Goal: Complete application form

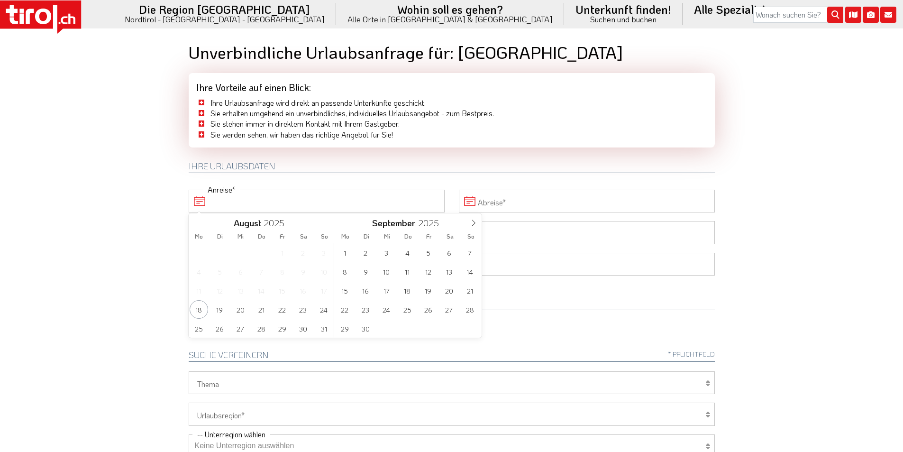
click at [317, 199] on input "Anreise" at bounding box center [317, 201] width 256 height 23
click at [282, 309] on span "22" at bounding box center [282, 309] width 18 height 18
click at [198, 328] on span "25" at bounding box center [199, 328] width 18 height 18
type input "[DATE]"
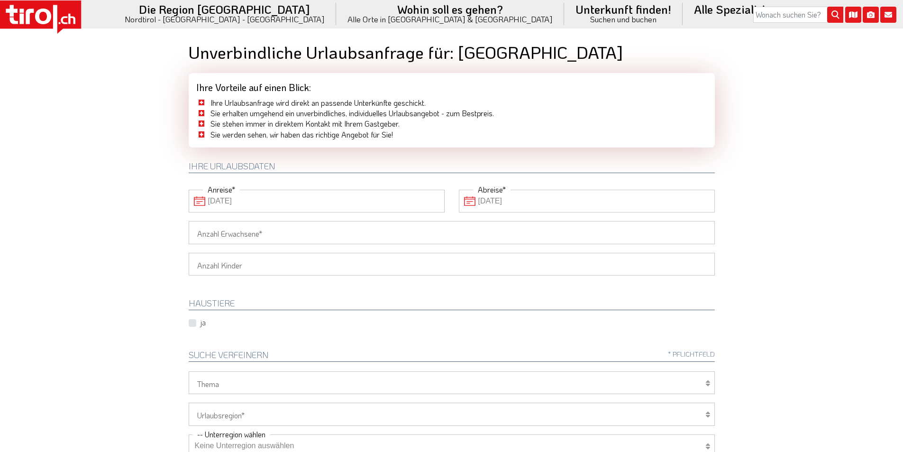
click at [218, 232] on input "Anzahl Erwachsene" at bounding box center [452, 232] width 526 height 23
type input "2"
click at [134, 228] on body ".st0{fill:#FFFFFF}.st1{fill:#E31017} Die Region [GEOGRAPHIC_DATA] [GEOGRAPHIC_D…" at bounding box center [451, 226] width 903 height 452
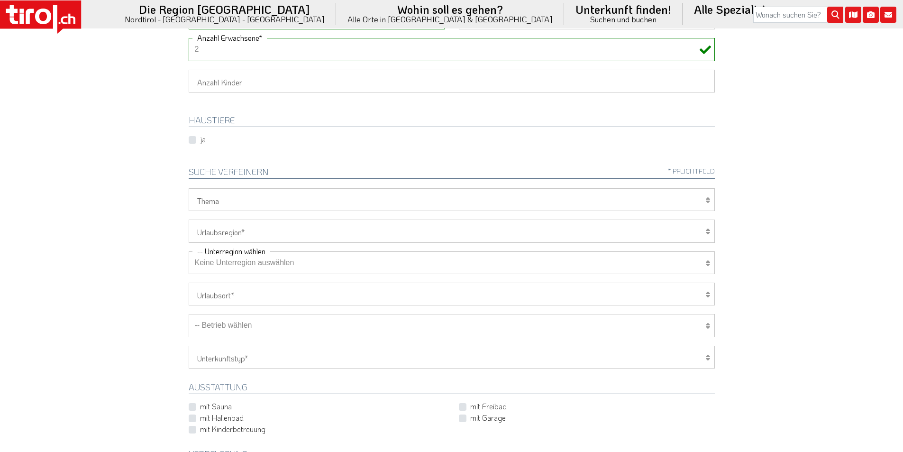
scroll to position [190, 0]
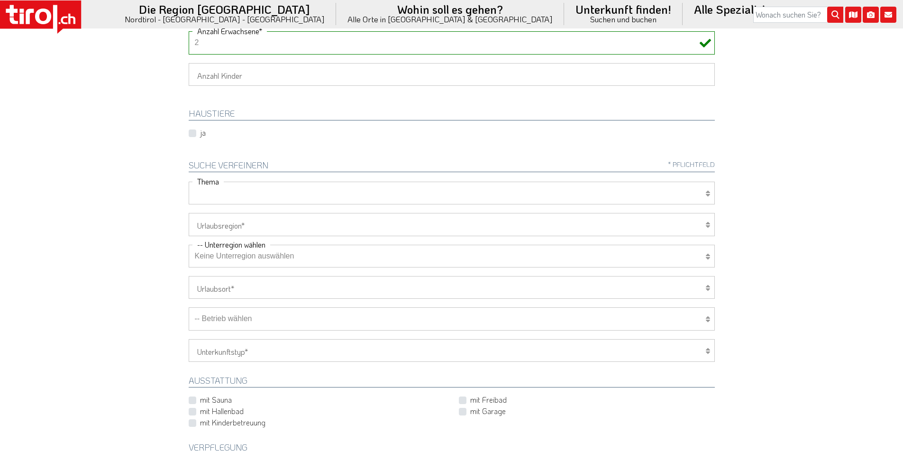
click at [218, 191] on select "Wellness Mountainbiken/Radfahren Familie Wandern Sport Skifahren Motorrad Golf" at bounding box center [452, 193] width 526 height 23
select select "7399"
click at [189, 182] on select "Wellness Mountainbiken/Radfahren Familie Wandern Sport Skifahren Motorrad Golf" at bounding box center [452, 193] width 526 height 23
click at [220, 224] on select "[GEOGRAPHIC_DATA]/Nordtirol Osttirol [GEOGRAPHIC_DATA] Tirols Nachbarn" at bounding box center [452, 224] width 526 height 23
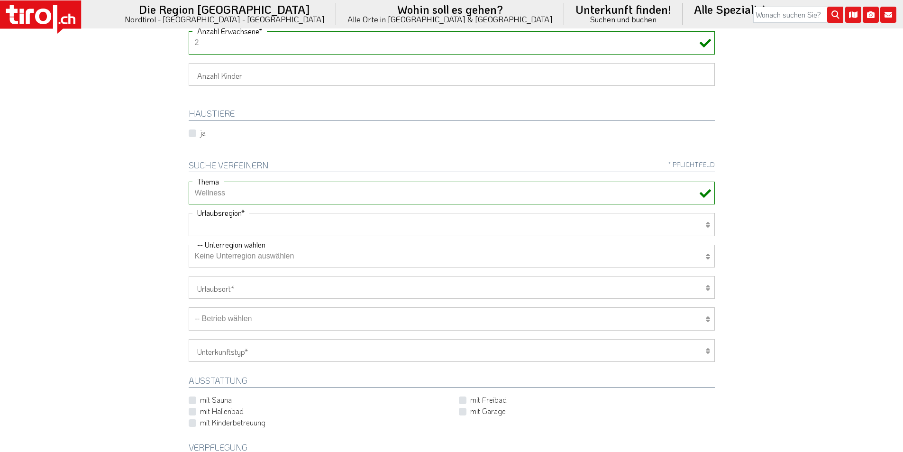
select select "7272"
click at [189, 213] on select "[GEOGRAPHIC_DATA]/Nordtirol Osttirol [GEOGRAPHIC_DATA] Tirols Nachbarn" at bounding box center [452, 224] width 526 height 23
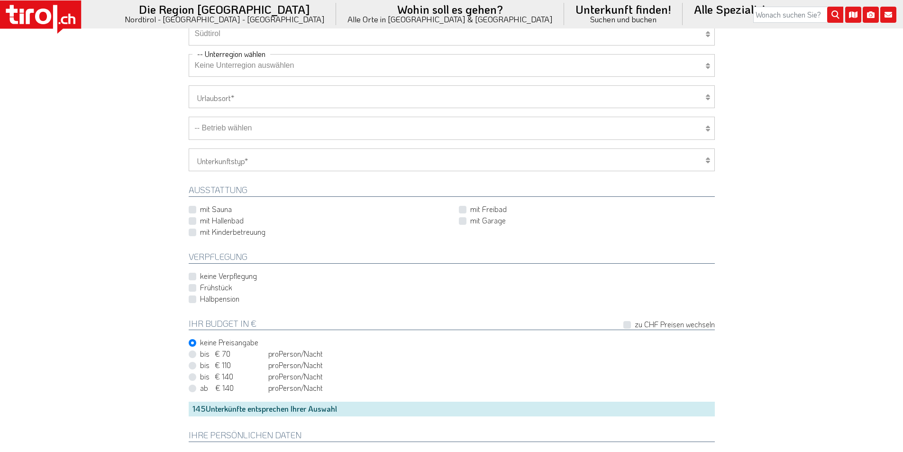
scroll to position [616, 0]
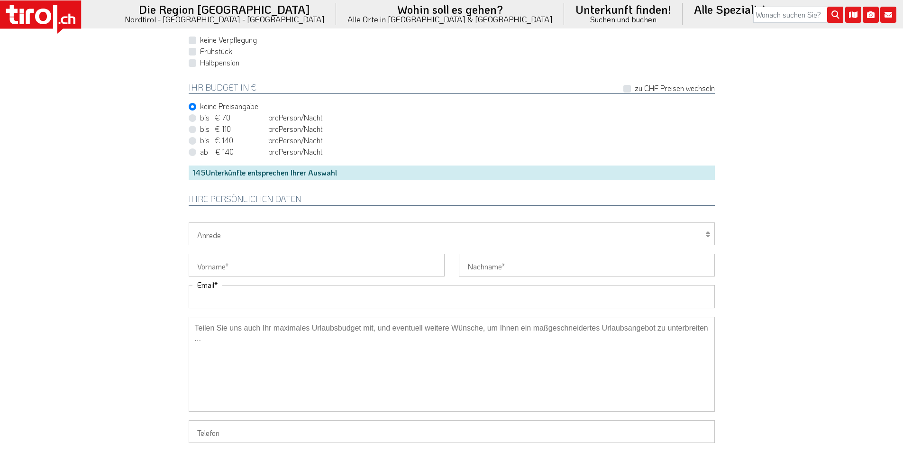
drag, startPoint x: 236, startPoint y: 304, endPoint x: 187, endPoint y: 290, distance: 51.0
click at [236, 304] on input "Email" at bounding box center [452, 296] width 526 height 23
paste input "Vania"
type input "Vania"
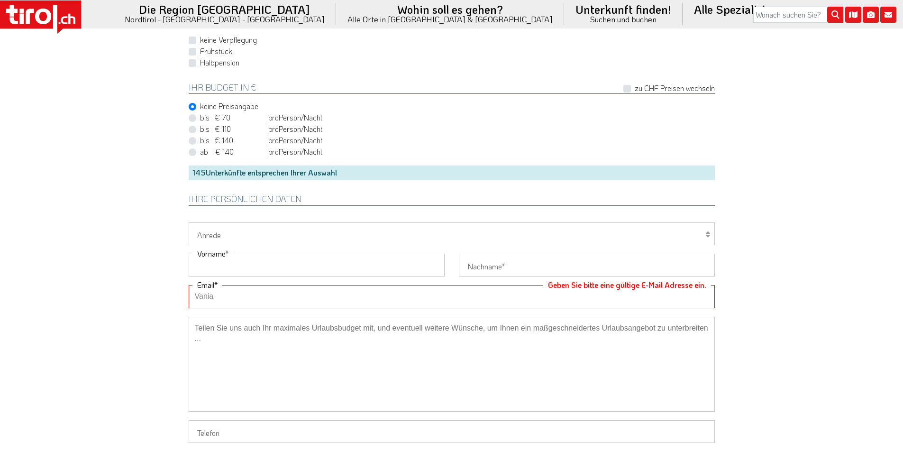
click at [234, 263] on input "Vorname" at bounding box center [317, 265] width 256 height 23
paste input "Vania"
type input "Vania"
drag, startPoint x: 215, startPoint y: 232, endPoint x: 213, endPoint y: 240, distance: 7.9
click at [215, 232] on select "Herr Frau Familie" at bounding box center [452, 233] width 526 height 23
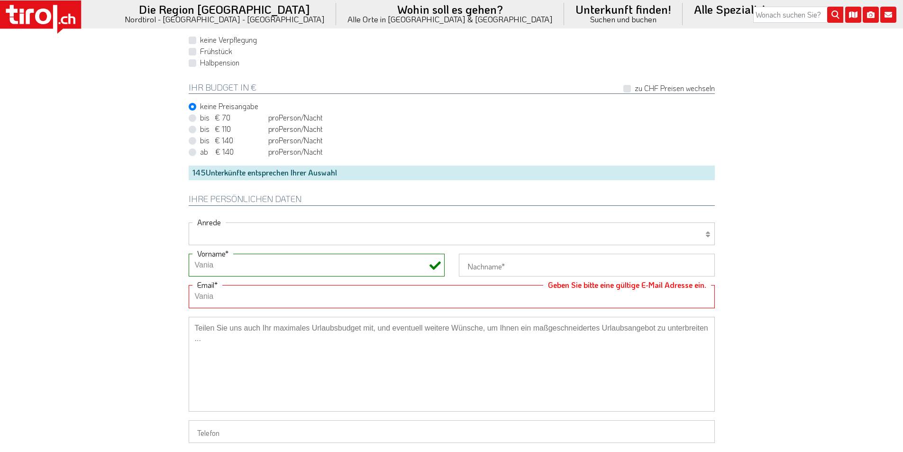
select select "Frau"
click at [189, 222] on select "Herr Frau Familie" at bounding box center [452, 233] width 526 height 23
click at [491, 261] on input "Nachname" at bounding box center [587, 265] width 256 height 23
paste input "Mazzon"
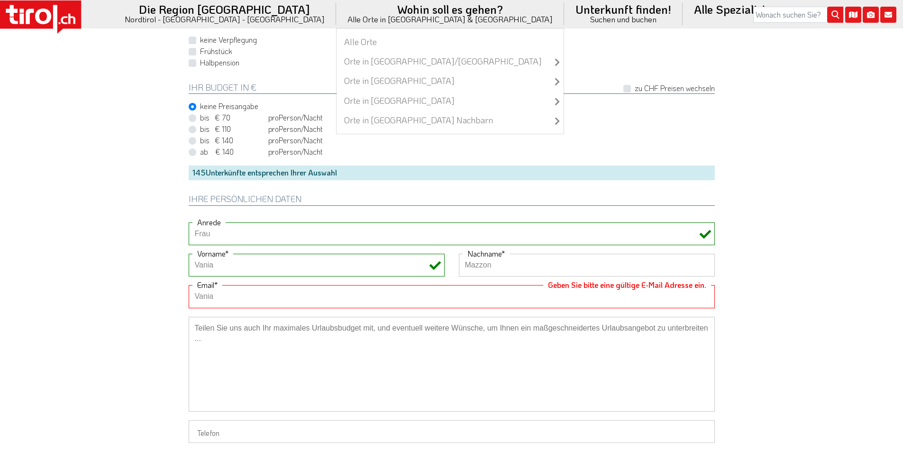
type input "Mazzon"
drag, startPoint x: 185, startPoint y: 293, endPoint x: 179, endPoint y: 293, distance: 6.2
paste input "[EMAIL_ADDRESS][DOMAIN_NAME]"
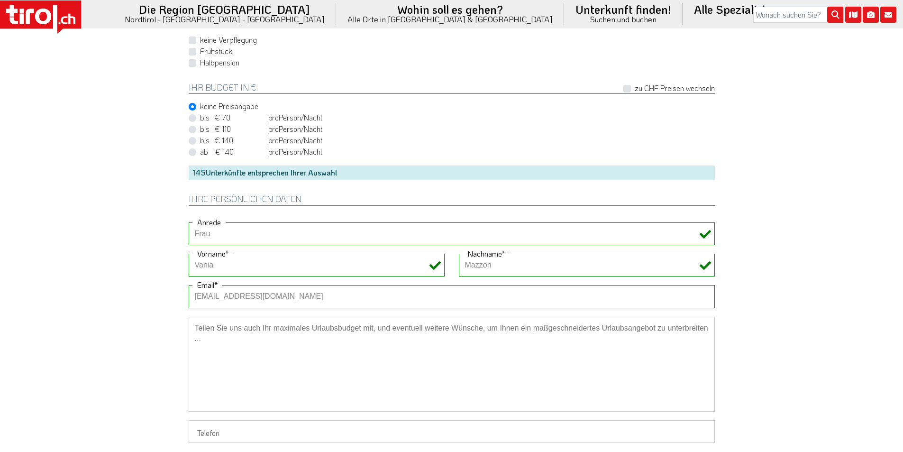
drag, startPoint x: 209, startPoint y: 293, endPoint x: 175, endPoint y: 296, distance: 34.2
type input "[EMAIL_ADDRESS][DOMAIN_NAME]"
click at [206, 328] on textarea at bounding box center [452, 364] width 526 height 95
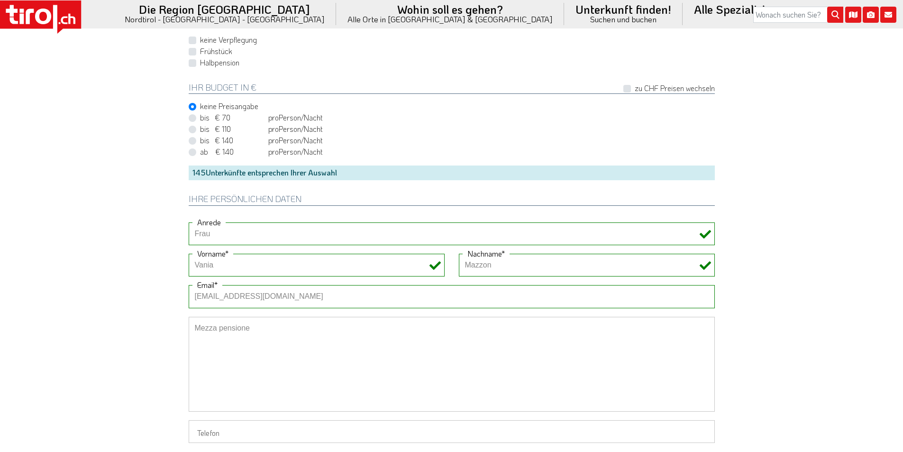
type textarea "Mezza pensione"
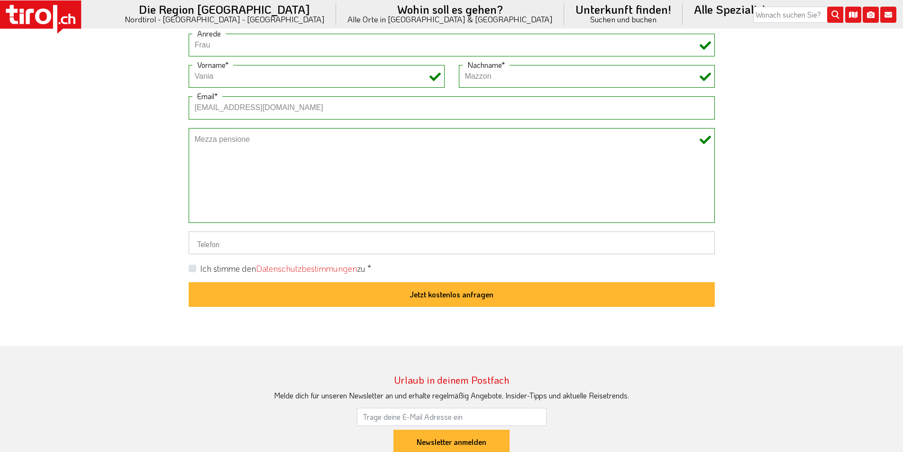
scroll to position [806, 0]
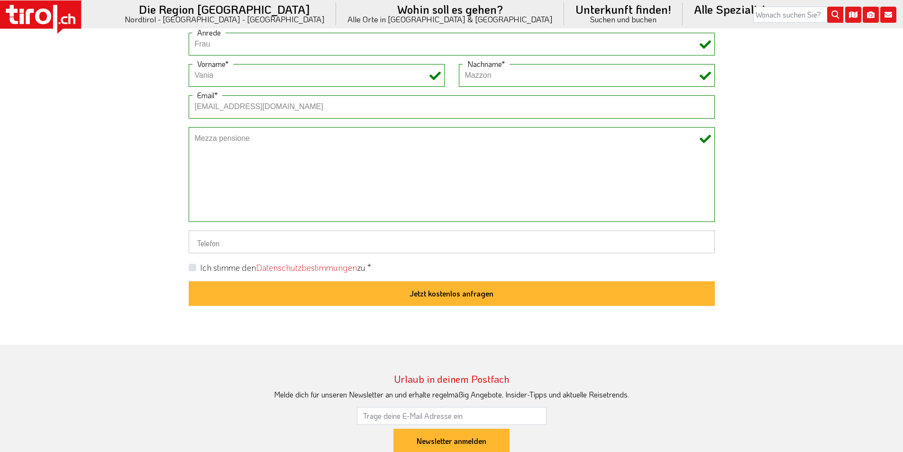
click at [200, 266] on label "Ich stimme den Datenschutzbestimmungen zu *" at bounding box center [285, 268] width 171 height 12
click at [192, 266] on input "Ich stimme den Datenschutzbestimmungen zu *" at bounding box center [454, 267] width 526 height 6
checkbox input "true"
